Goal: Task Accomplishment & Management: Manage account settings

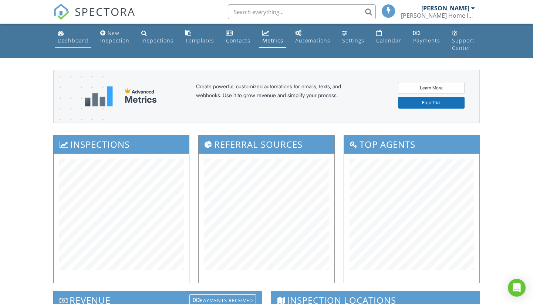
click at [72, 38] on div "Dashboard" at bounding box center [73, 40] width 31 height 7
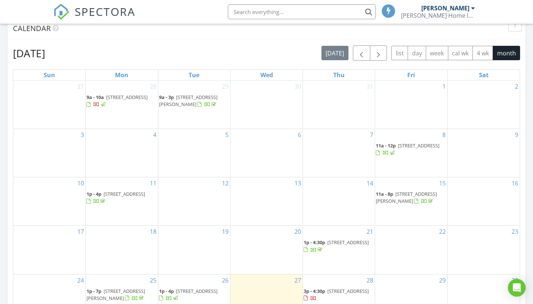
scroll to position [336, 0]
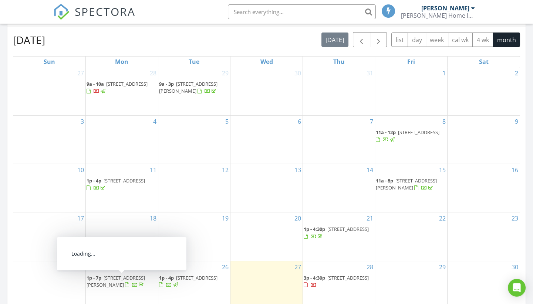
drag, startPoint x: 139, startPoint y: 270, endPoint x: 133, endPoint y: 269, distance: 5.7
click at [133, 275] on span "28617 Lisburn Ct, Bonita Springs 34135" at bounding box center [116, 282] width 58 height 14
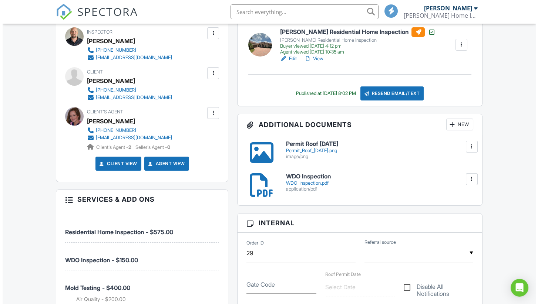
scroll to position [235, 0]
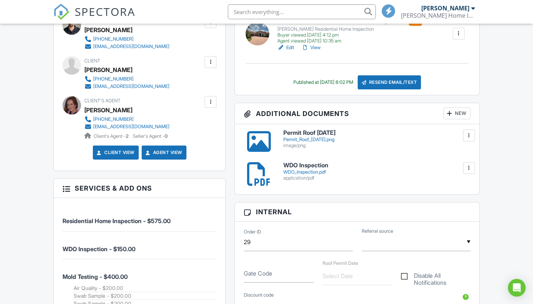
click at [461, 117] on div "New" at bounding box center [457, 114] width 27 height 12
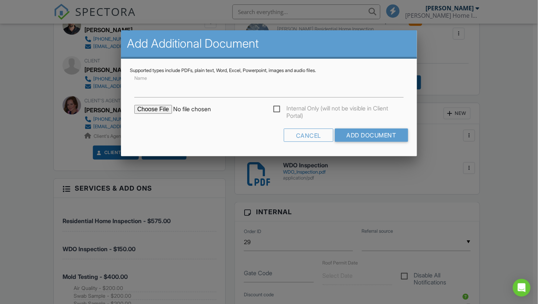
click at [163, 110] on input "file" at bounding box center [197, 109] width 126 height 9
type input "C:\fakepath\Pro Lab Report.pdf"
click at [377, 131] on input "Add Document" at bounding box center [371, 135] width 73 height 13
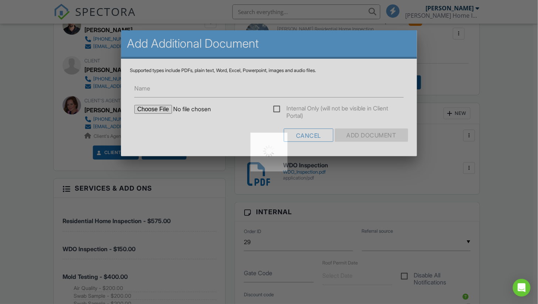
click at [377, 131] on div at bounding box center [269, 152] width 538 height 304
